Goal: Information Seeking & Learning: Learn about a topic

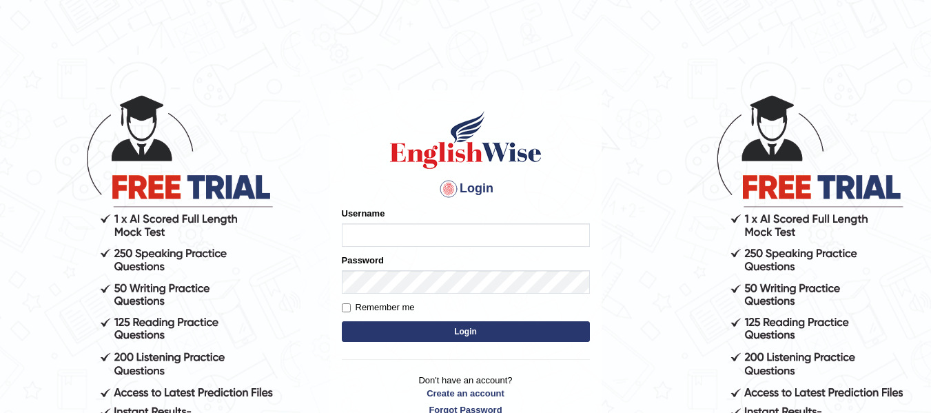
type input "dolita89"
click at [475, 331] on button "Login" at bounding box center [466, 331] width 248 height 21
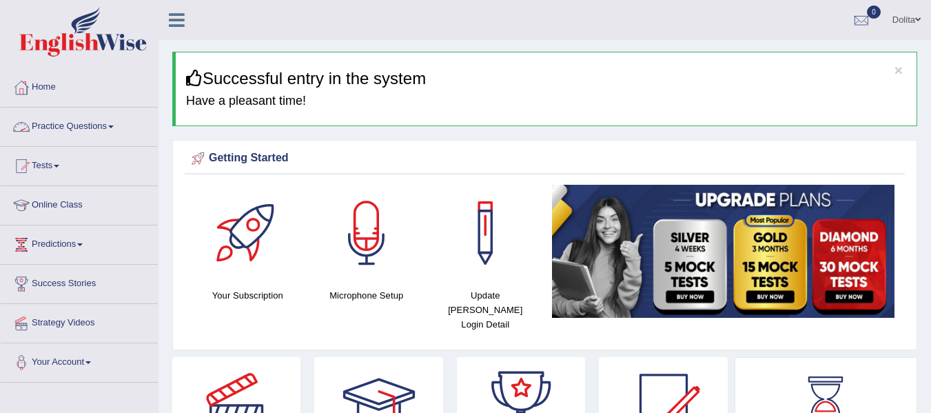
click at [114, 127] on span at bounding box center [111, 126] width 6 height 3
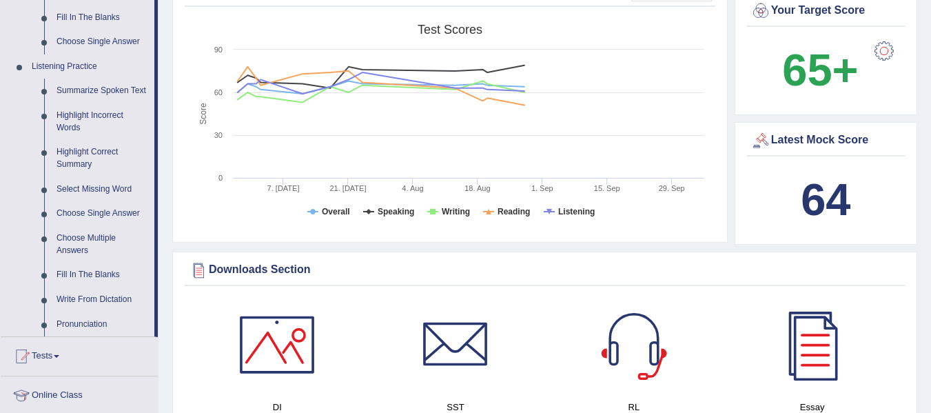
scroll to position [520, 0]
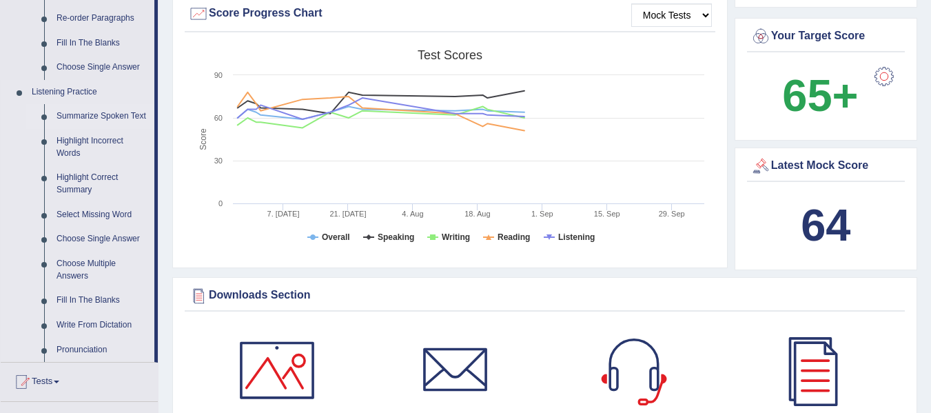
click at [94, 117] on link "Summarize Spoken Text" at bounding box center [102, 116] width 104 height 25
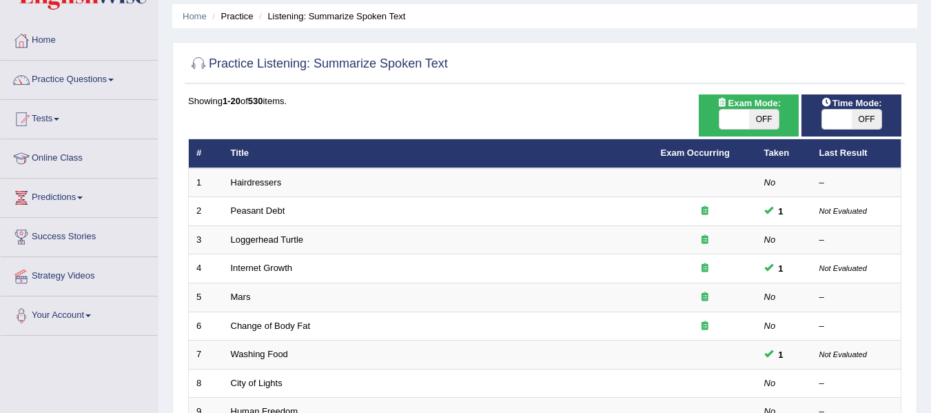
scroll to position [42, 0]
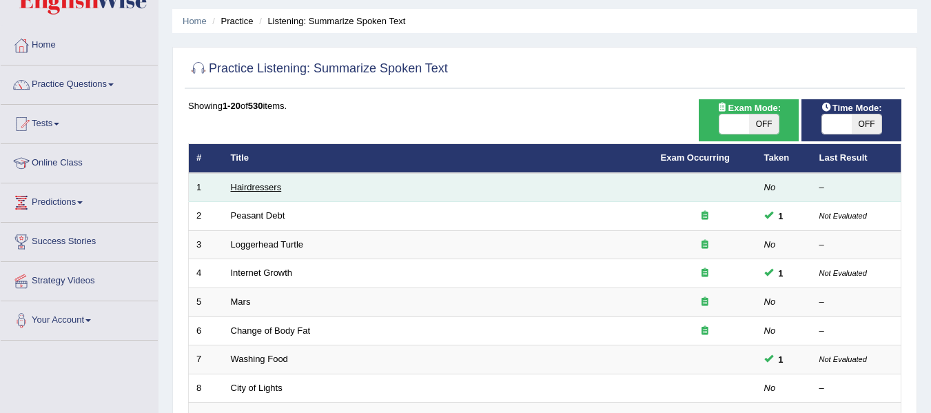
click at [254, 189] on link "Hairdressers" at bounding box center [256, 187] width 51 height 10
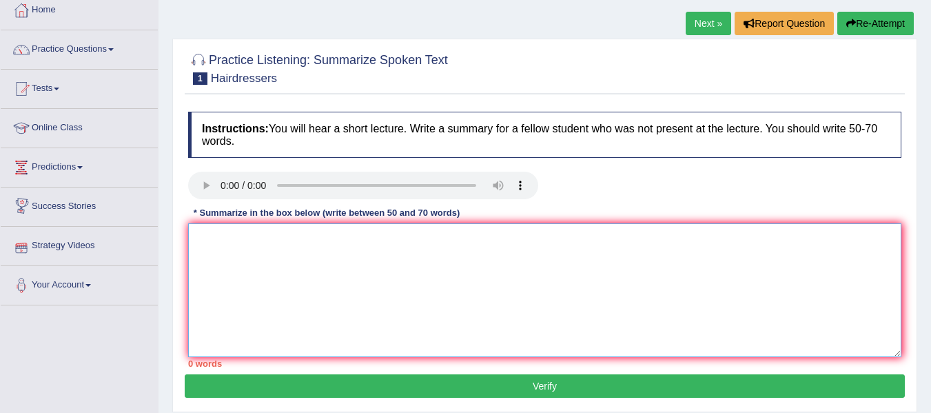
click at [213, 248] on textarea at bounding box center [544, 290] width 713 height 134
click at [324, 225] on textarea "The speaker provides comprihensive" at bounding box center [544, 290] width 713 height 134
click at [370, 224] on textarea "The speaker provides comprehensive" at bounding box center [544, 290] width 713 height 134
click at [299, 226] on textarea "The speaker provides comprehensive overview of" at bounding box center [544, 290] width 713 height 134
click at [292, 228] on textarea "The speaker provides comprehensive overview of" at bounding box center [544, 290] width 713 height 134
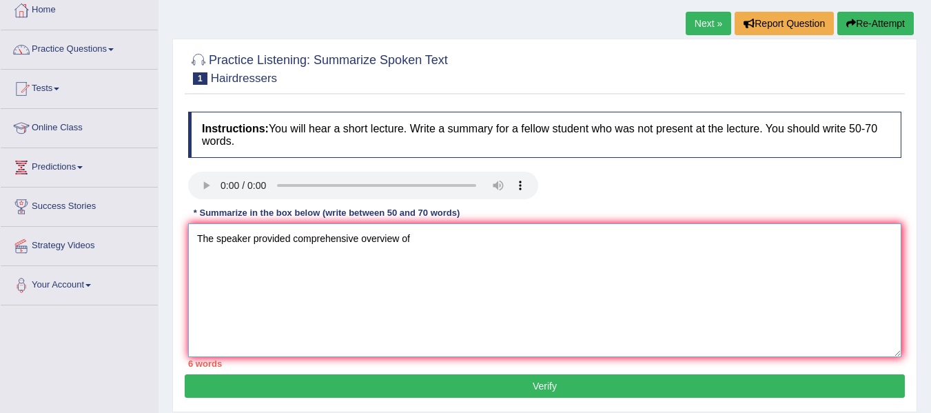
click at [519, 261] on textarea "The speaker provided comprehensive overview of" at bounding box center [544, 290] width 713 height 134
click at [442, 225] on textarea "The speaker provided comprehensive overview of" at bounding box center [544, 290] width 713 height 134
click at [427, 223] on textarea "The speaker provided comprehensive overview of" at bounding box center [544, 290] width 713 height 134
click at [610, 281] on textarea "The speaker provided comprehensive overview of hairdressers job highlighting th…" at bounding box center [544, 290] width 713 height 134
click at [638, 230] on textarea "The speaker provided comprehensive overview of hairdressers job highlighting th…" at bounding box center [544, 290] width 713 height 134
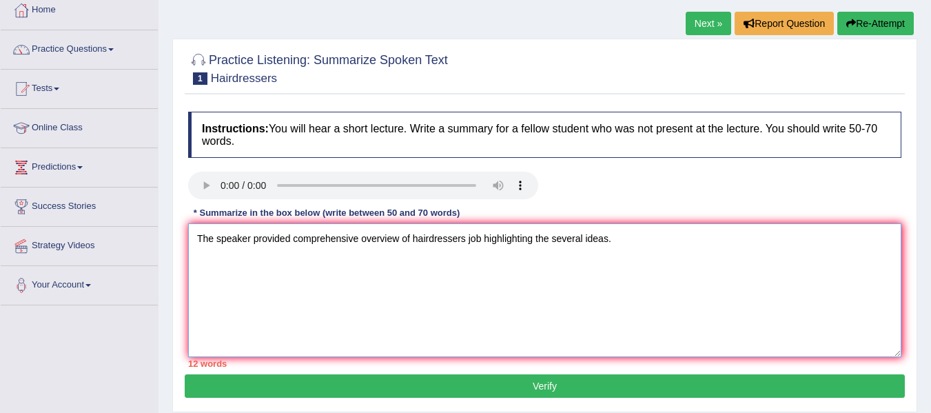
click at [294, 229] on textarea "The speaker provided comprehensive overview of hairdressers job highlighting th…" at bounding box center [544, 290] width 713 height 134
click at [643, 238] on textarea "The speaker provided a comprehensive overview of hairdressers job highlighting …" at bounding box center [544, 290] width 713 height 134
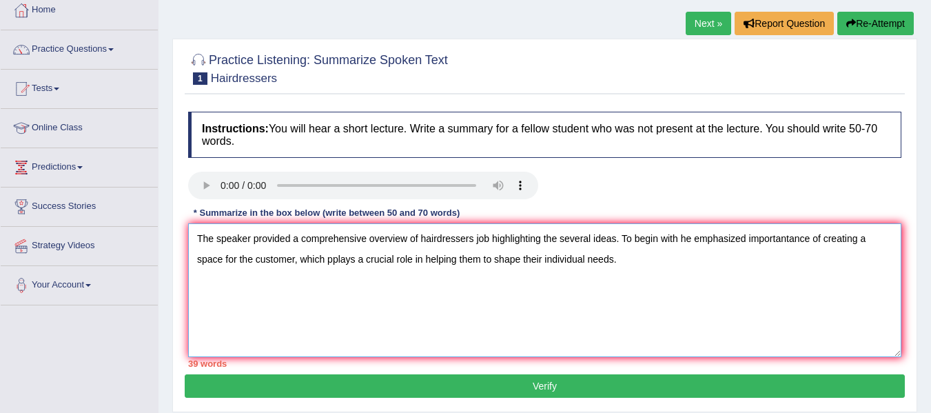
click at [626, 249] on textarea "The speaker provided a comprehensive overview of hairdressers job highlighting …" at bounding box center [544, 290] width 713 height 134
click at [688, 245] on textarea "The speaker provided a comprehensive overview of hairdressers job highlighting …" at bounding box center [544, 290] width 713 height 134
click at [781, 244] on textarea "The speaker provided a comprehensive overview of hairdressers job highlighting …" at bounding box center [544, 290] width 713 height 134
click at [851, 244] on textarea "The speaker provided a comprehensive overview of hairdressers job highlighting …" at bounding box center [544, 290] width 713 height 134
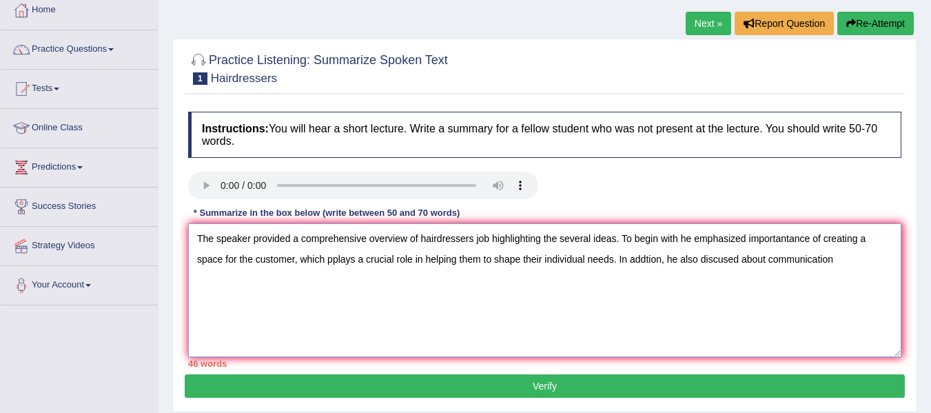
click at [780, 246] on textarea "The speaker provided a comprehensive overview of hairdressers job highlighting …" at bounding box center [544, 290] width 713 height 134
click at [777, 247] on textarea "The speaker provided a comprehensive overview of hairdressers job highlighting …" at bounding box center [544, 290] width 713 height 134
click at [850, 249] on textarea "The speaker provided a comprehensive overview of hairdressers job highlighting …" at bounding box center [544, 290] width 713 height 134
click at [777, 246] on textarea "The speaker provided a comprehensive overview of hairdressers job highlighting …" at bounding box center [544, 290] width 713 height 134
click at [872, 245] on textarea "The speaker provided a comprehensive overview of hairdressers job highlighting …" at bounding box center [544, 290] width 713 height 134
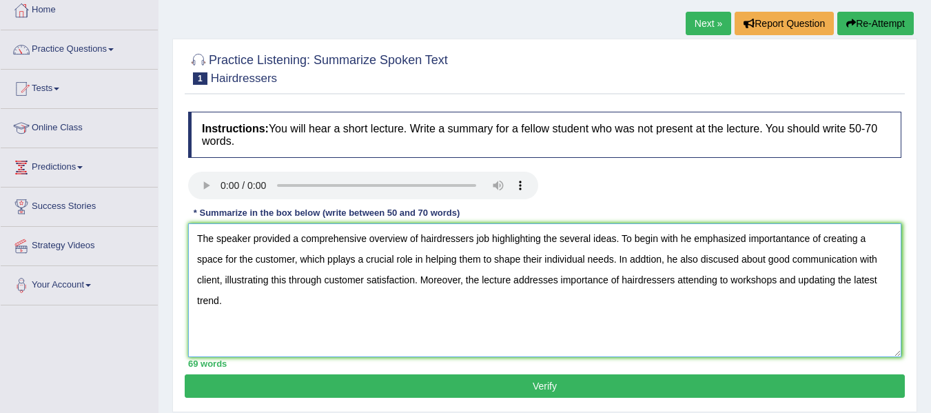
click at [466, 270] on textarea "The speaker provided a comprehensive overview of hairdressers job highlighting …" at bounding box center [544, 290] width 713 height 134
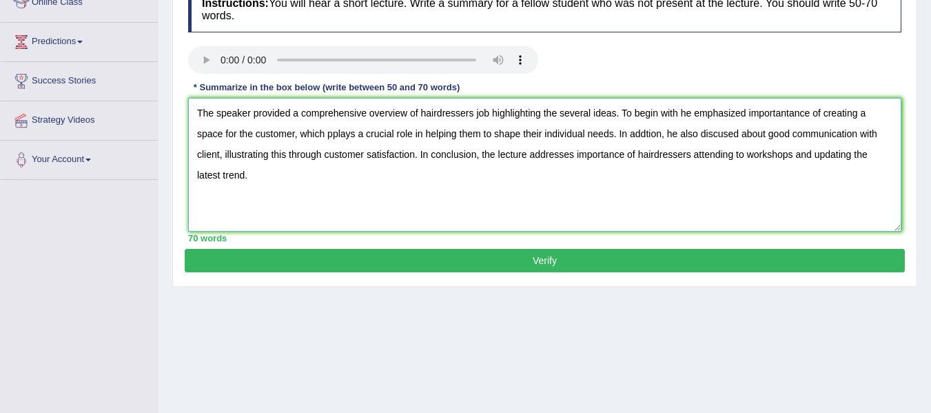
scroll to position [117, 0]
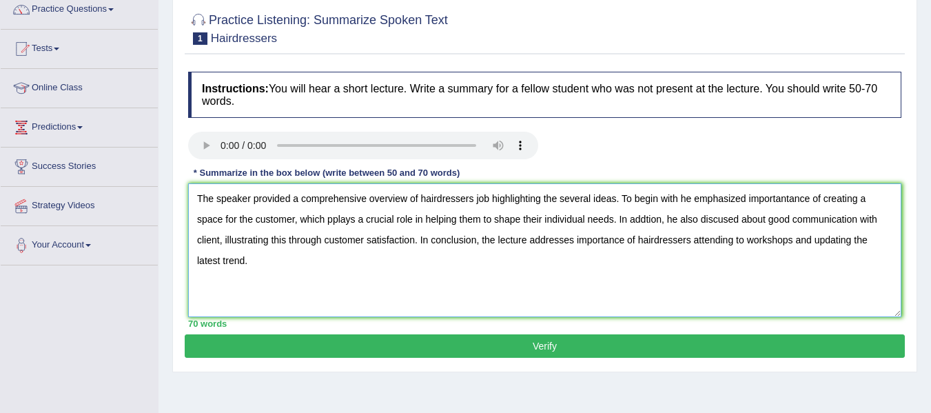
type textarea "The speaker provided a comprehensive overview of hairdressers job highlighting …"
click at [472, 334] on button "Verify" at bounding box center [545, 345] width 720 height 23
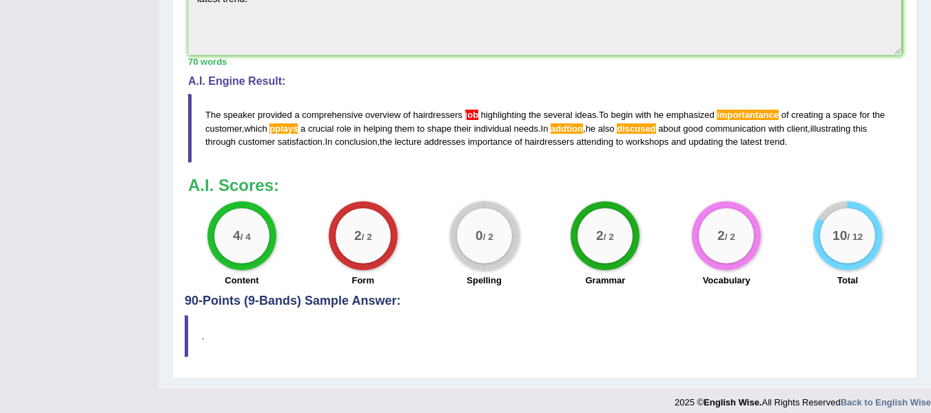
scroll to position [0, 0]
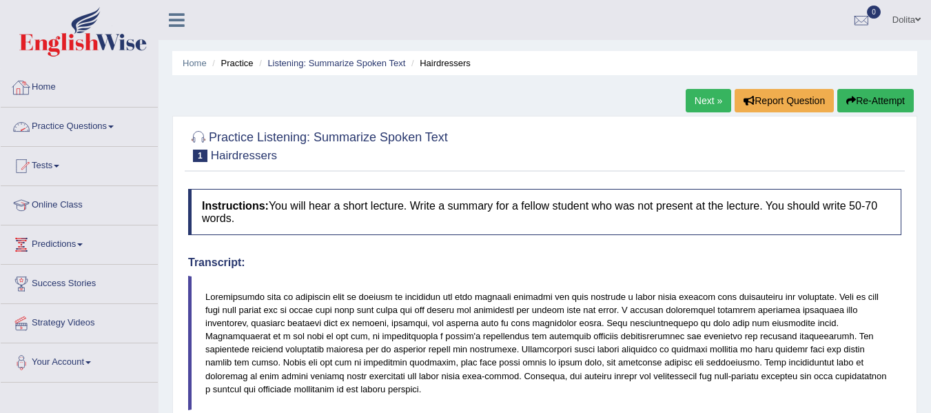
click at [121, 125] on link "Practice Questions" at bounding box center [79, 124] width 157 height 34
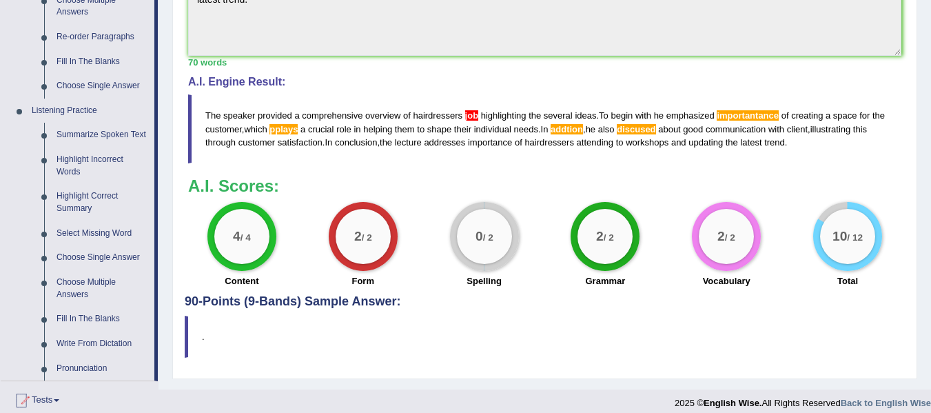
scroll to position [505, 0]
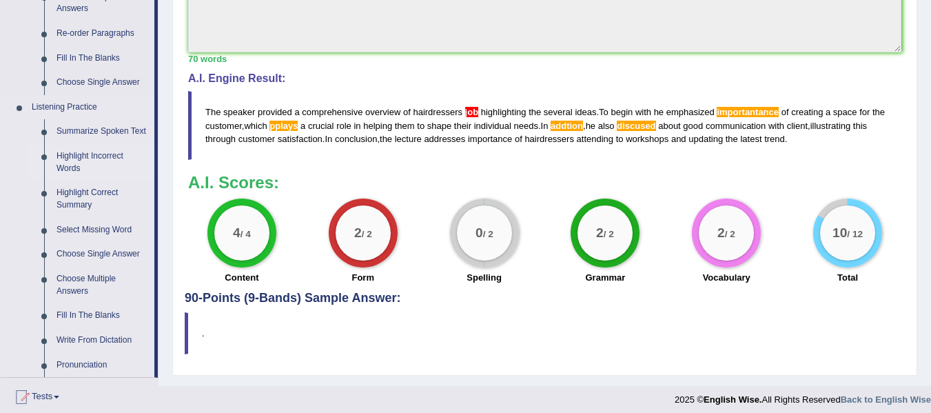
click at [101, 159] on link "Highlight Incorrect Words" at bounding box center [102, 162] width 104 height 37
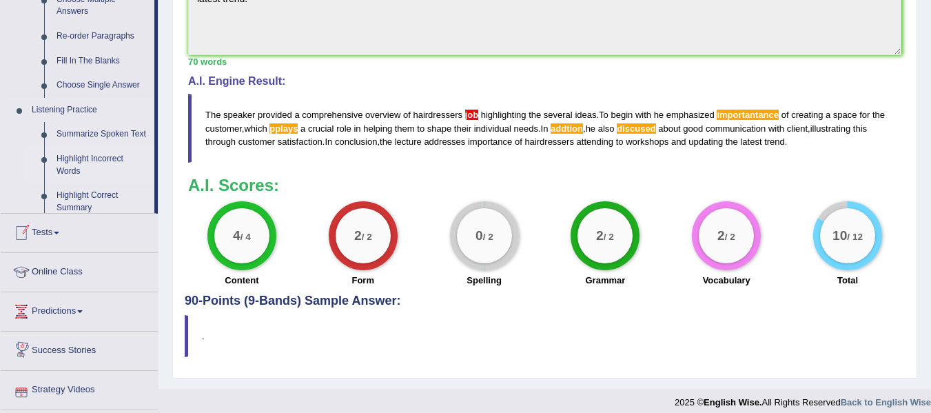
scroll to position [696, 0]
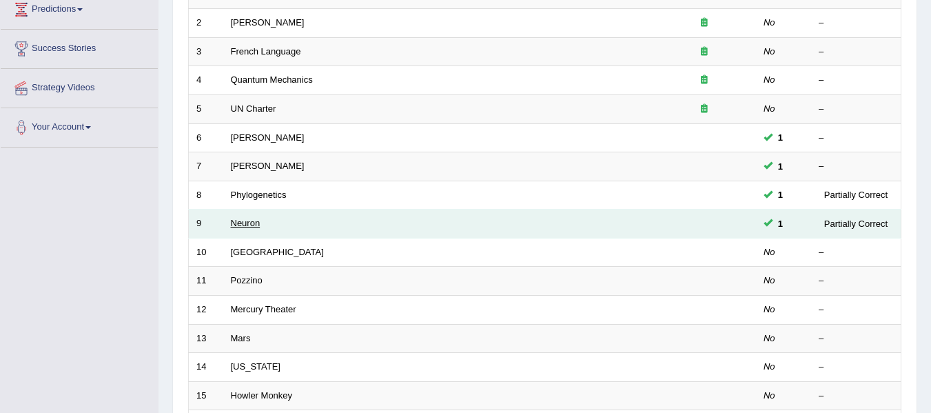
click at [248, 228] on link "Neuron" at bounding box center [246, 223] width 30 height 10
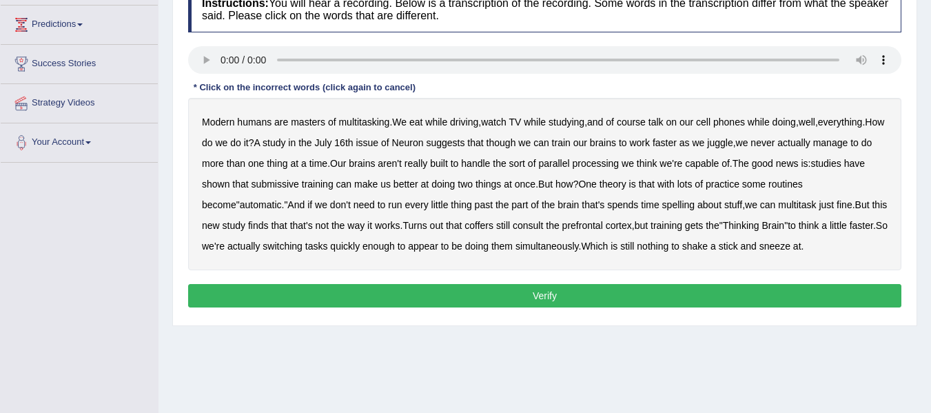
click at [643, 125] on b "course" at bounding box center [631, 121] width 29 height 11
click at [516, 145] on b "though" at bounding box center [501, 142] width 30 height 11
click at [299, 185] on b "submissive" at bounding box center [275, 183] width 48 height 11
click at [662, 207] on b "spelling" at bounding box center [678, 204] width 32 height 11
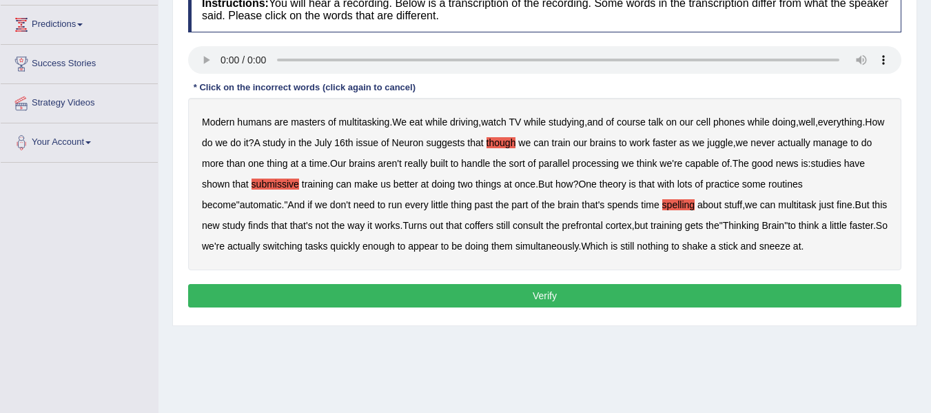
click at [493, 227] on b "coffers" at bounding box center [478, 225] width 29 height 11
click at [619, 295] on button "Verify" at bounding box center [544, 295] width 713 height 23
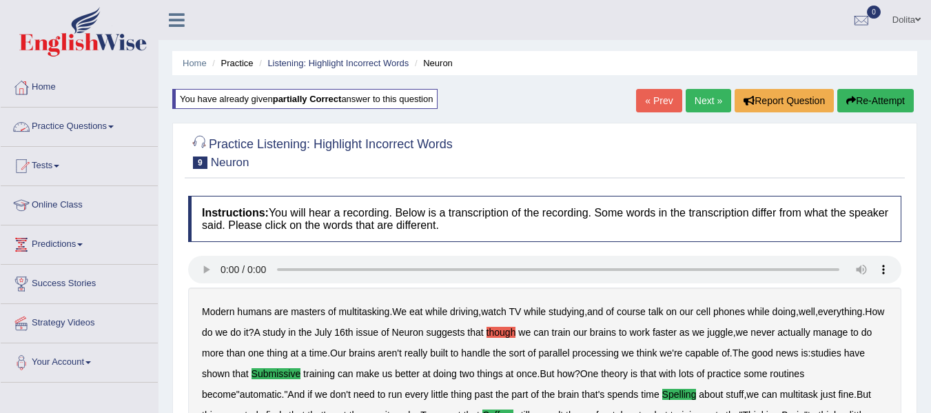
click at [114, 126] on span at bounding box center [111, 126] width 6 height 3
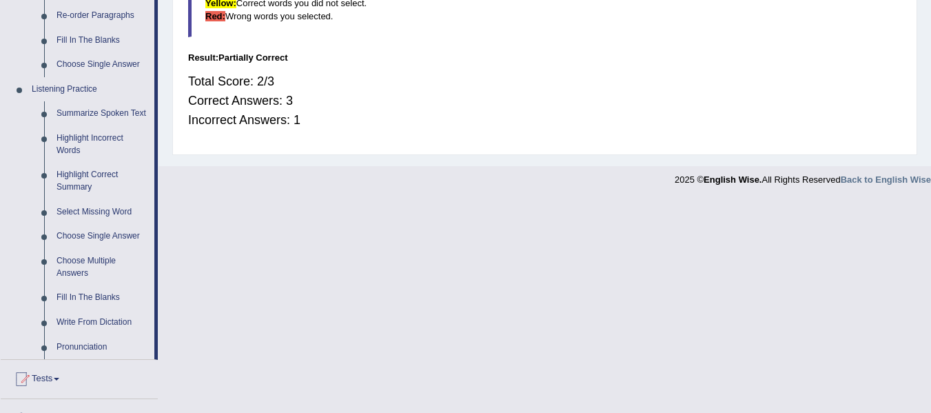
scroll to position [515, 0]
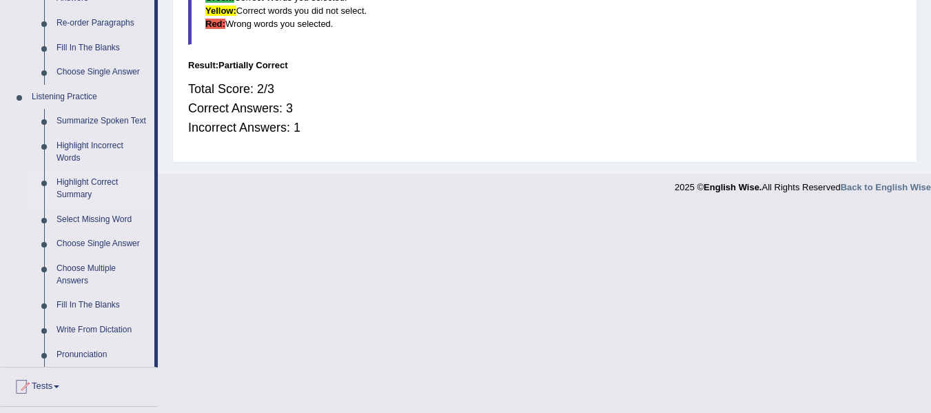
click at [90, 189] on link "Highlight Correct Summary" at bounding box center [102, 188] width 104 height 37
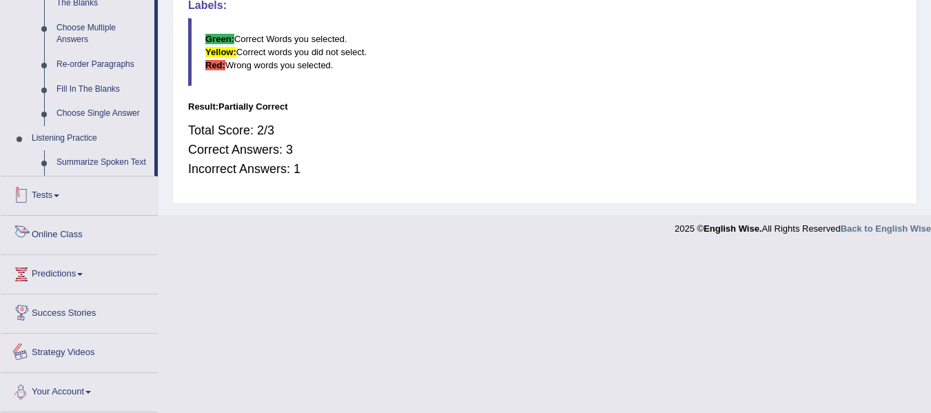
scroll to position [457, 0]
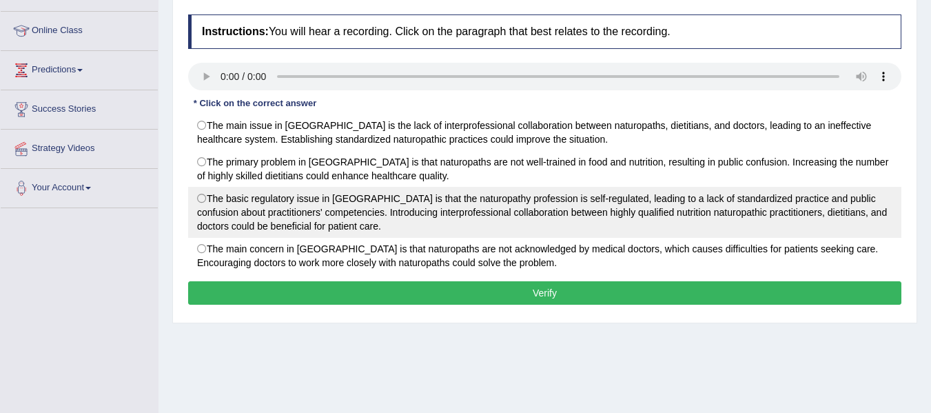
click at [674, 220] on label "The basic regulatory issue in [GEOGRAPHIC_DATA] is that the naturopathy profess…" at bounding box center [544, 212] width 713 height 51
radio input "true"
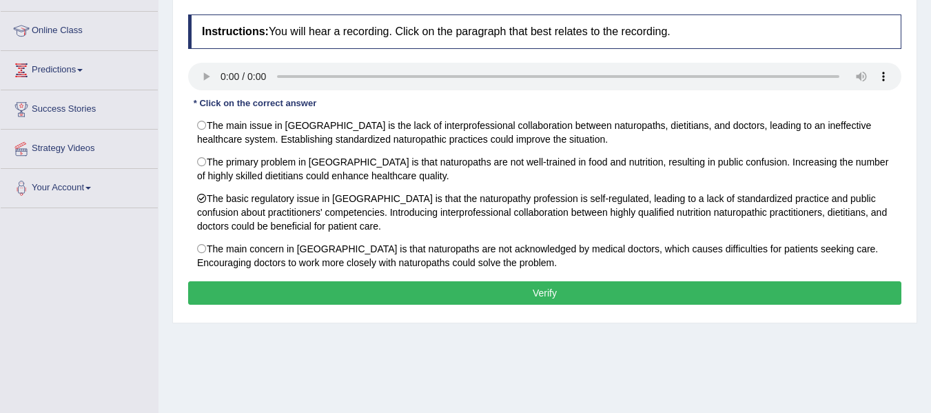
click at [555, 292] on button "Verify" at bounding box center [544, 292] width 713 height 23
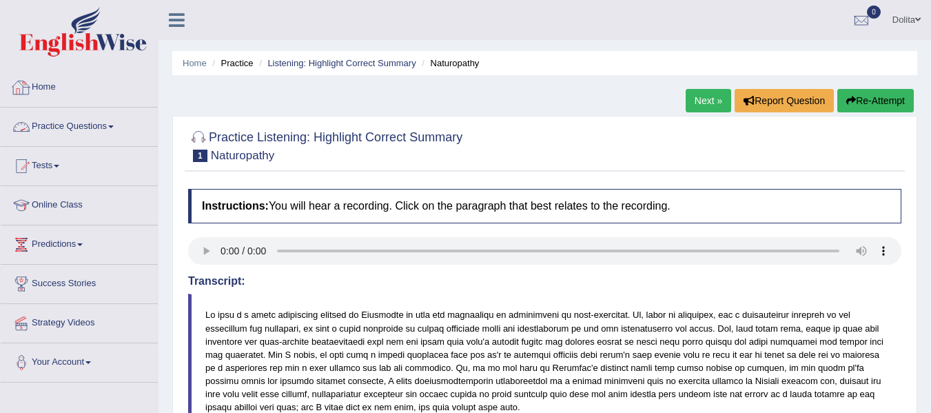
click at [122, 130] on link "Practice Questions" at bounding box center [79, 124] width 157 height 34
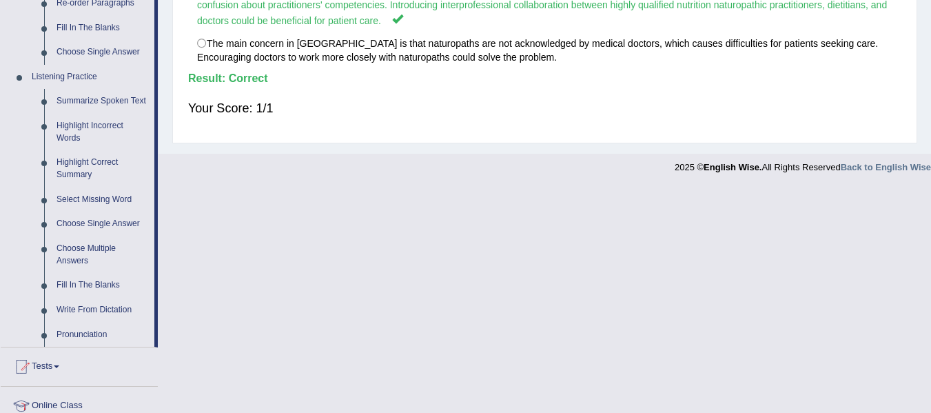
scroll to position [533, 0]
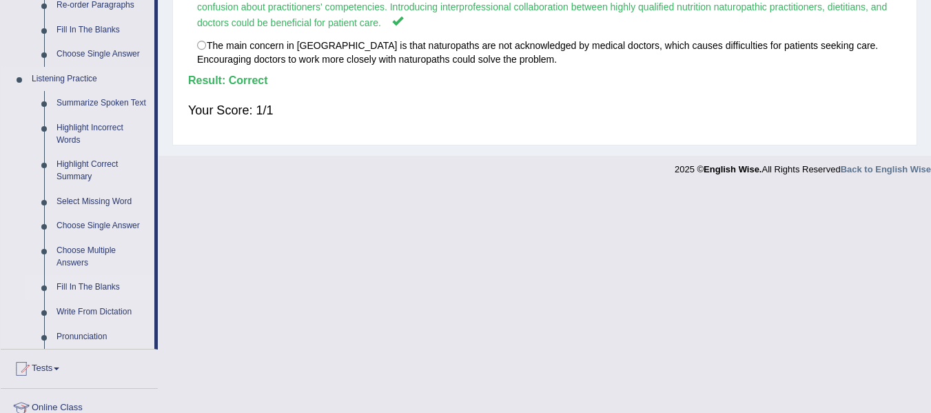
click at [107, 289] on link "Fill In The Blanks" at bounding box center [102, 287] width 104 height 25
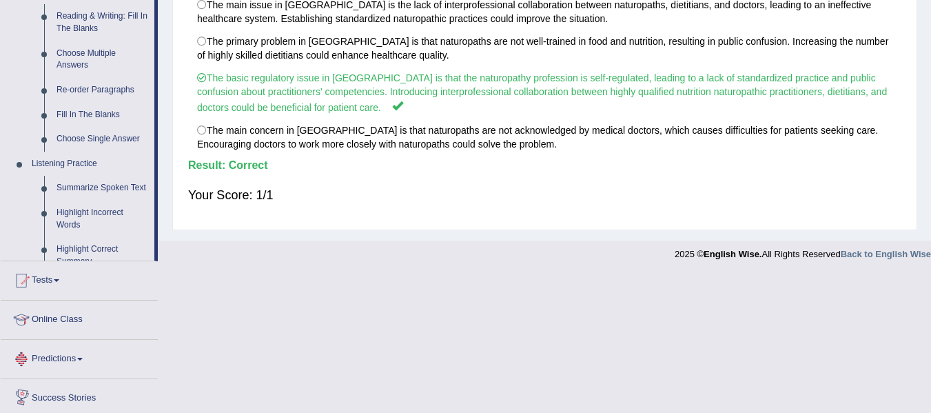
scroll to position [612, 0]
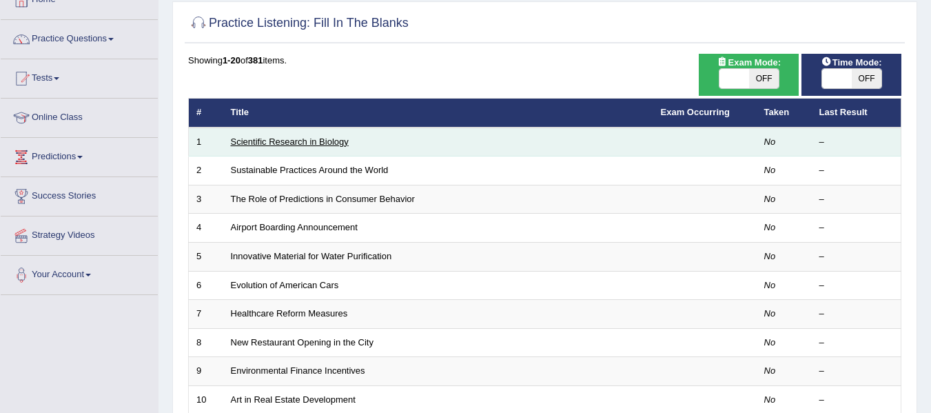
click at [307, 145] on link "Scientific Research in Biology" at bounding box center [290, 141] width 118 height 10
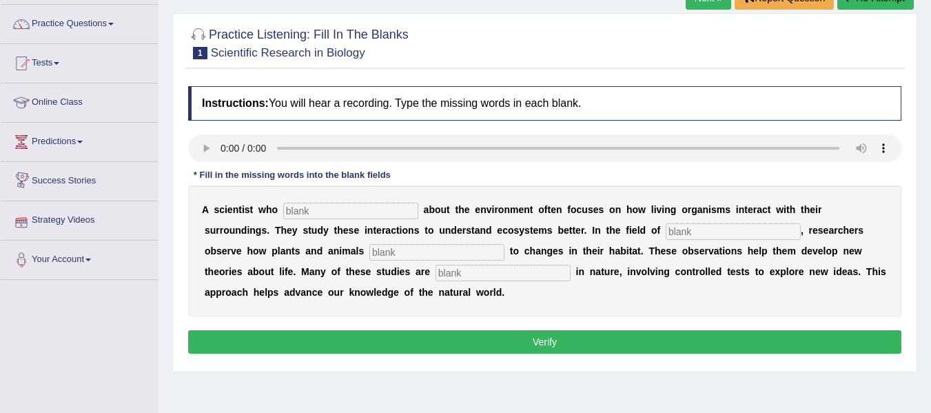
click at [329, 216] on input "text" at bounding box center [350, 211] width 135 height 17
type input "cares"
click at [475, 255] on input "text" at bounding box center [436, 252] width 135 height 17
click at [741, 237] on input "text" at bounding box center [733, 231] width 135 height 17
type input "biology"
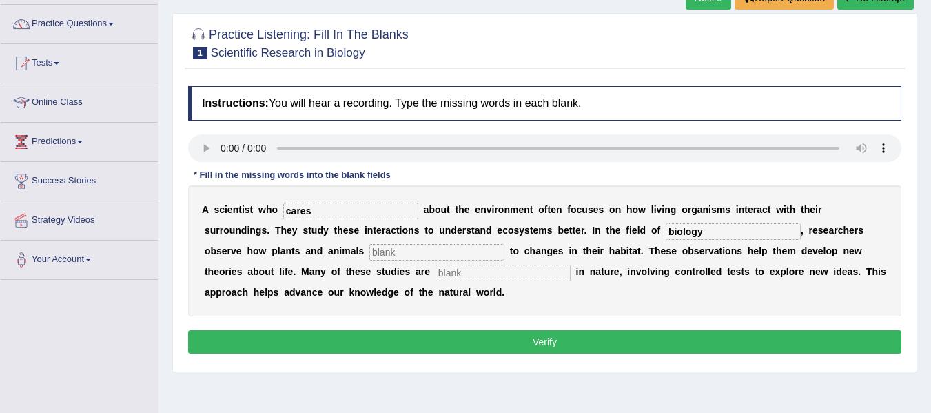
click at [486, 254] on input "text" at bounding box center [436, 252] width 135 height 17
type input "responds"
click at [555, 271] on input "text" at bounding box center [502, 273] width 135 height 17
type input "experimental"
click at [429, 341] on button "Verify" at bounding box center [544, 341] width 713 height 23
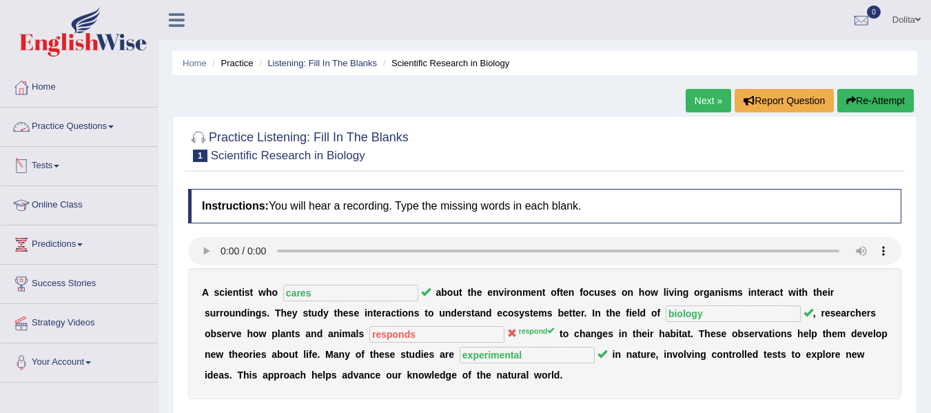
click at [118, 129] on link "Practice Questions" at bounding box center [79, 124] width 157 height 34
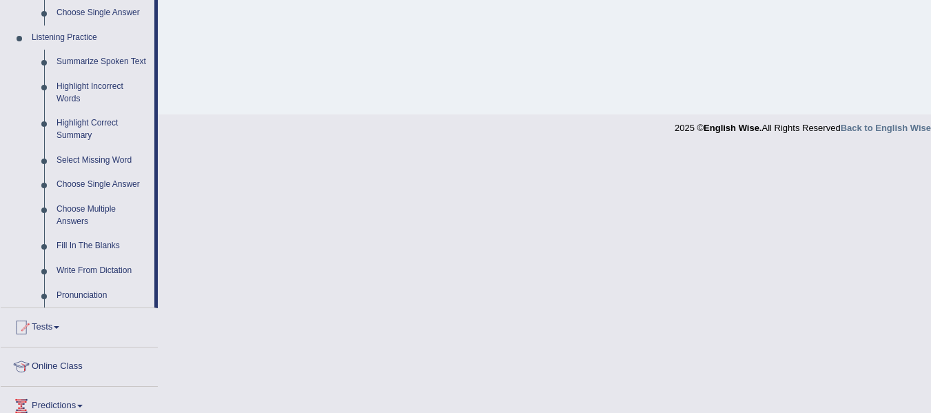
scroll to position [577, 0]
click at [99, 269] on link "Write From Dictation" at bounding box center [102, 268] width 104 height 25
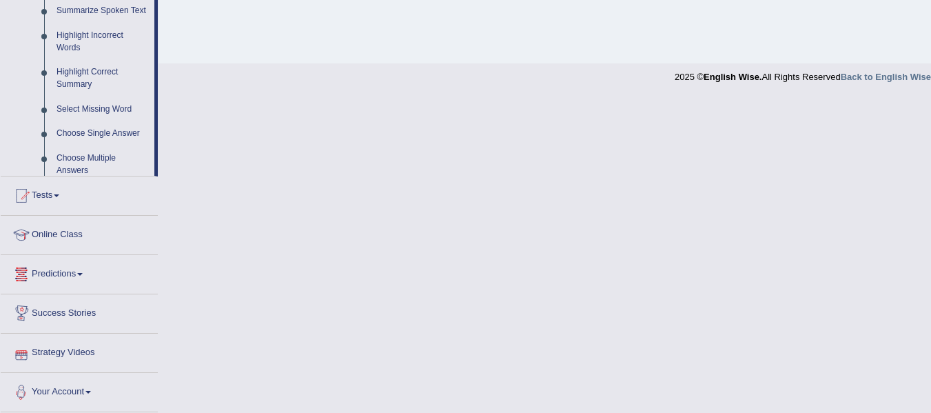
scroll to position [706, 0]
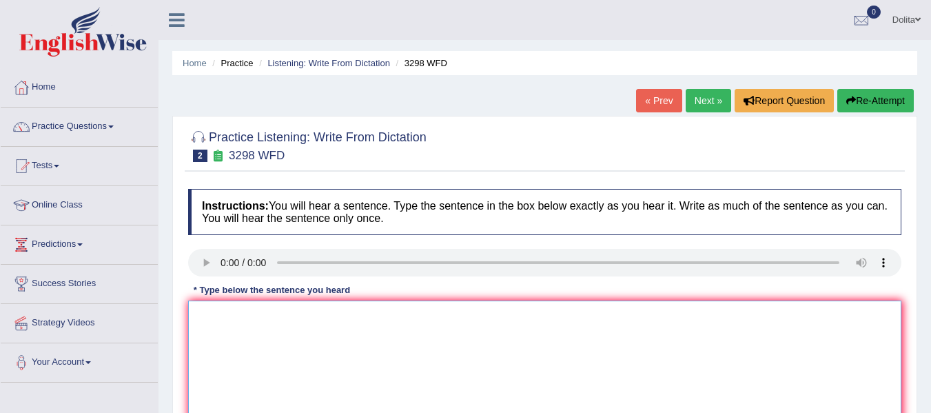
click at [234, 340] on textarea at bounding box center [544, 367] width 713 height 134
click at [210, 314] on textarea "Annimal behaviour appiears" at bounding box center [544, 367] width 713 height 134
click at [320, 316] on textarea "Animal behaviour appiears" at bounding box center [544, 367] width 713 height 134
click at [320, 316] on textarea "Animal behaviour appears to" at bounding box center [544, 367] width 713 height 134
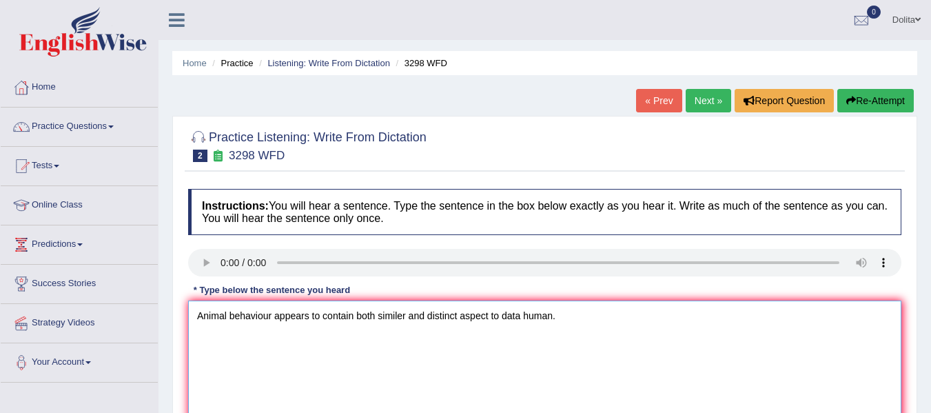
click at [527, 318] on textarea "Animal behaviour appears to contain both similer and distinct aspect to data hu…" at bounding box center [544, 367] width 713 height 134
click at [505, 316] on textarea "Animal behaviour appears to contain both similer and distinct aspect to data hu…" at bounding box center [544, 367] width 713 height 134
click at [503, 314] on textarea "Animal behaviour appears to contain both similer and distinct aspect tothe data…" at bounding box center [544, 367] width 713 height 134
click at [491, 318] on textarea "Animal behaviour appears to contain both similer and distinct aspect to the dat…" at bounding box center [544, 367] width 713 height 134
click at [410, 316] on textarea "Animal behaviour appears to contain both similer and distinct aspecst to the da…" at bounding box center [544, 367] width 713 height 134
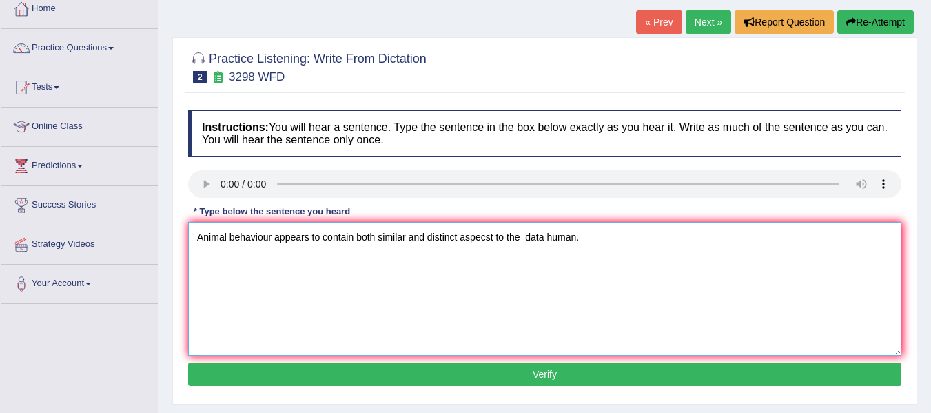
scroll to position [92, 0]
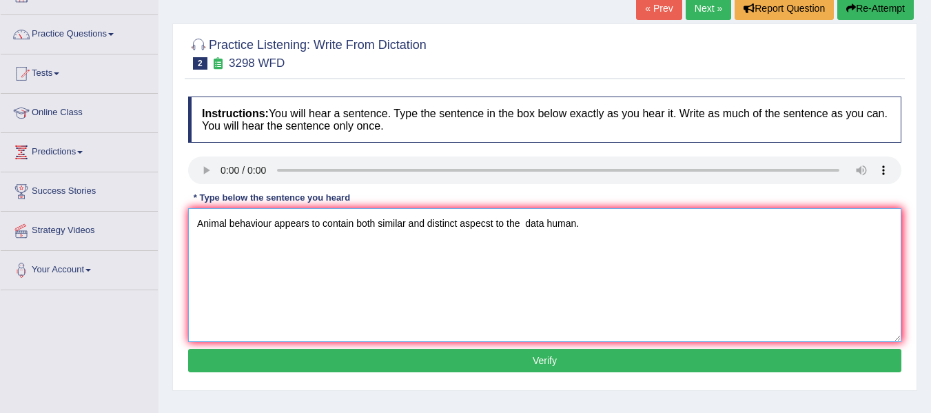
click at [530, 224] on textarea "Animal behaviour appears to contain both similar and distinct aspecst to the da…" at bounding box center [544, 275] width 713 height 134
type textarea "Animal behaviour appears to contain both similar and distinct aspecst to the da…"
click at [506, 355] on button "Verify" at bounding box center [544, 360] width 713 height 23
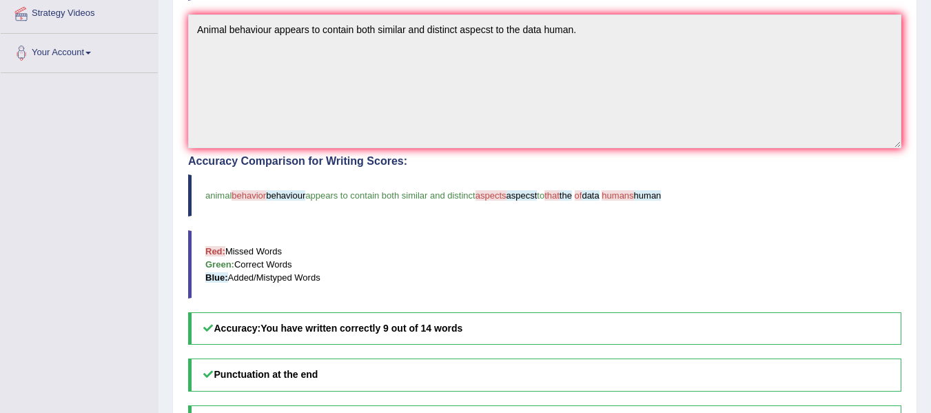
scroll to position [0, 0]
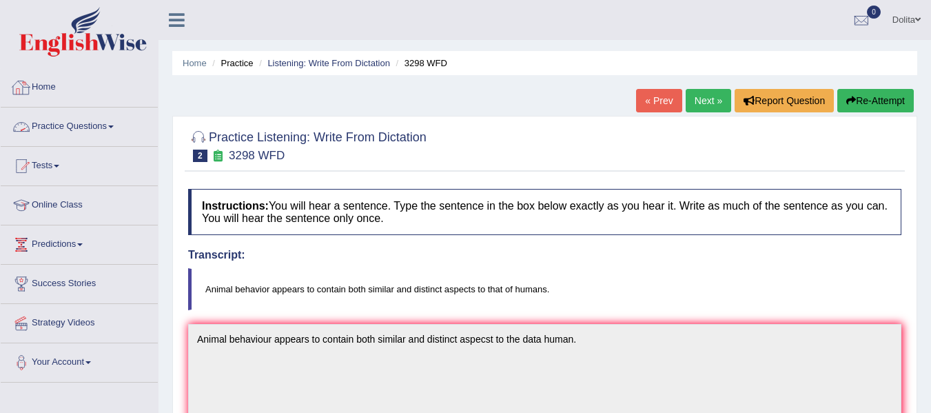
click at [122, 123] on link "Practice Questions" at bounding box center [79, 124] width 157 height 34
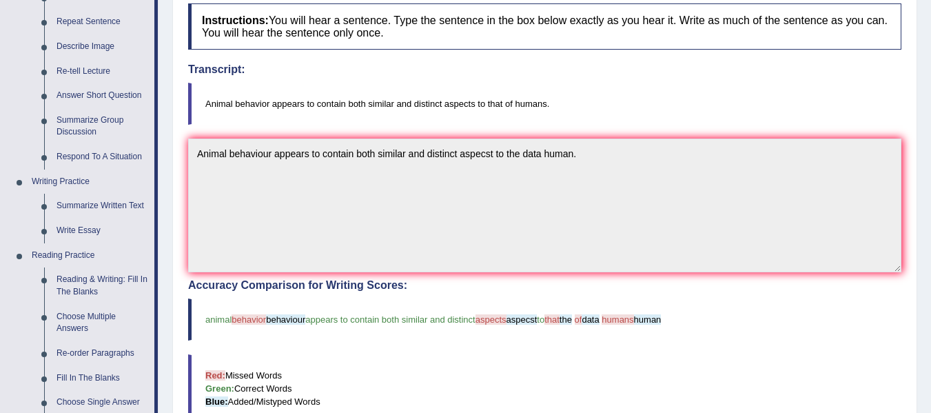
scroll to position [130, 0]
